Goal: Information Seeking & Learning: Find specific fact

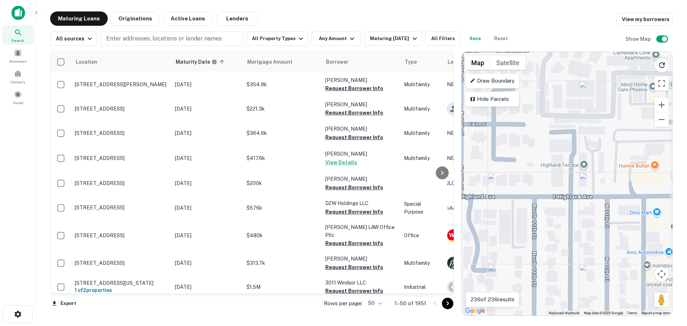
click at [23, 34] on div "Search" at bounding box center [17, 34] width 31 height 19
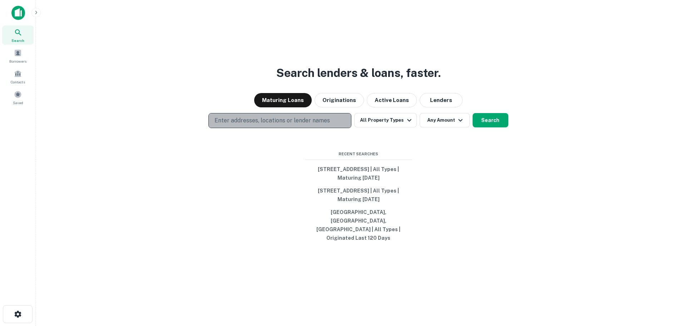
click at [261, 125] on p "Enter addresses, locations or lender names" at bounding box center [273, 120] width 116 height 9
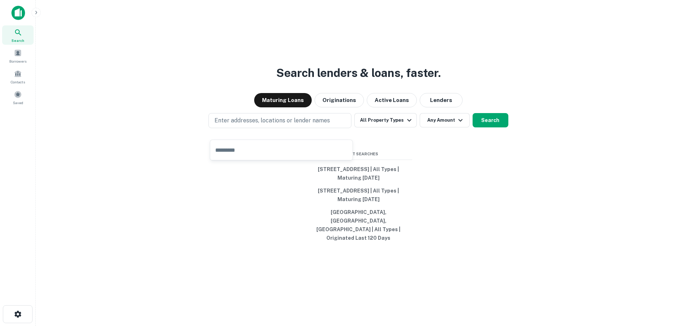
type input "**********"
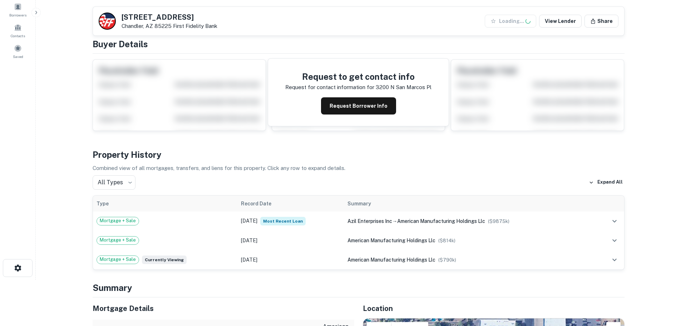
scroll to position [143, 0]
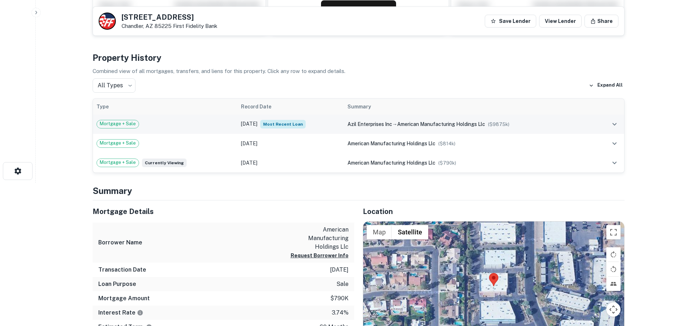
click at [332, 123] on td "Jan 23, 2020 Most Recent Loan" at bounding box center [290, 123] width 107 height 19
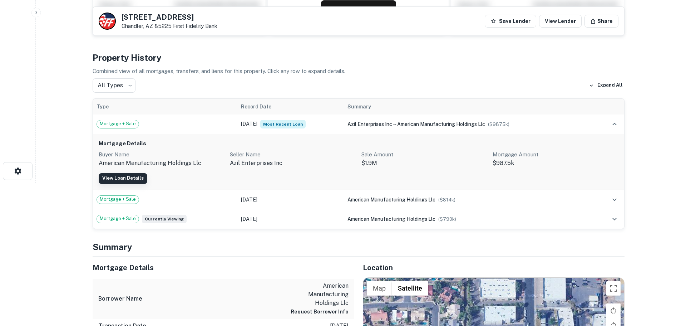
click at [132, 178] on link "View Loan Details" at bounding box center [123, 178] width 49 height 11
